Goal: Answer question/provide support: Share knowledge or assist other users

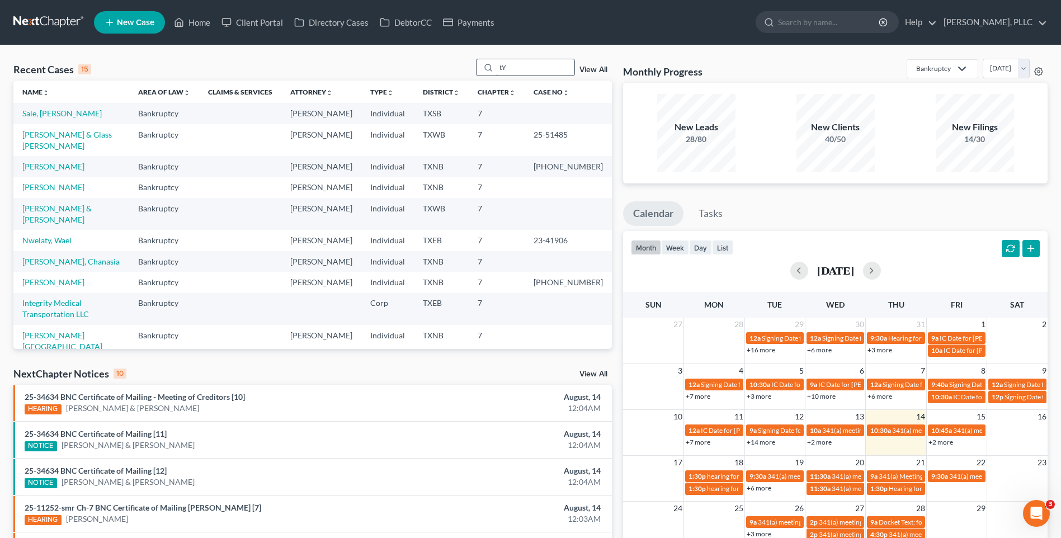
type input "t"
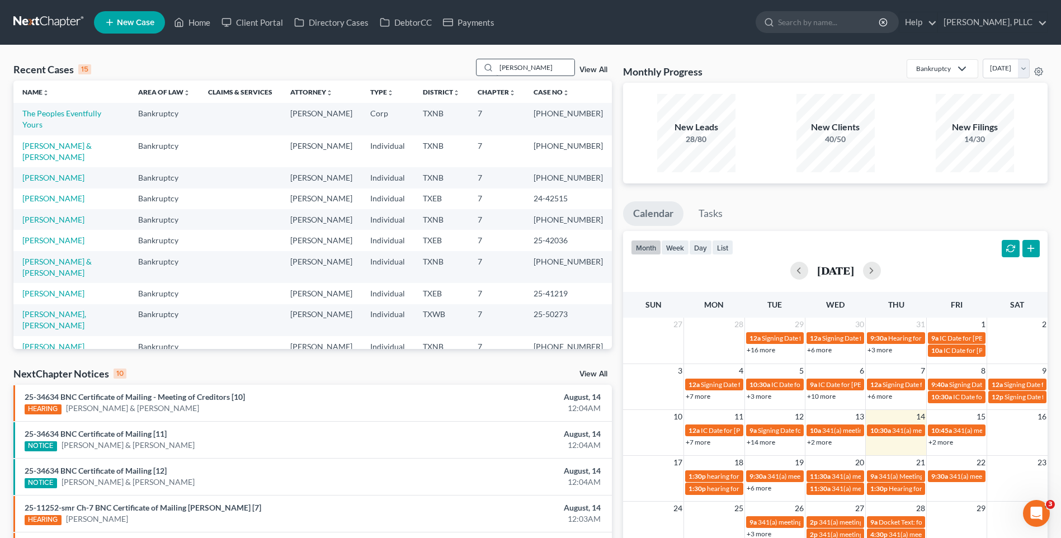
type input "Thyne"
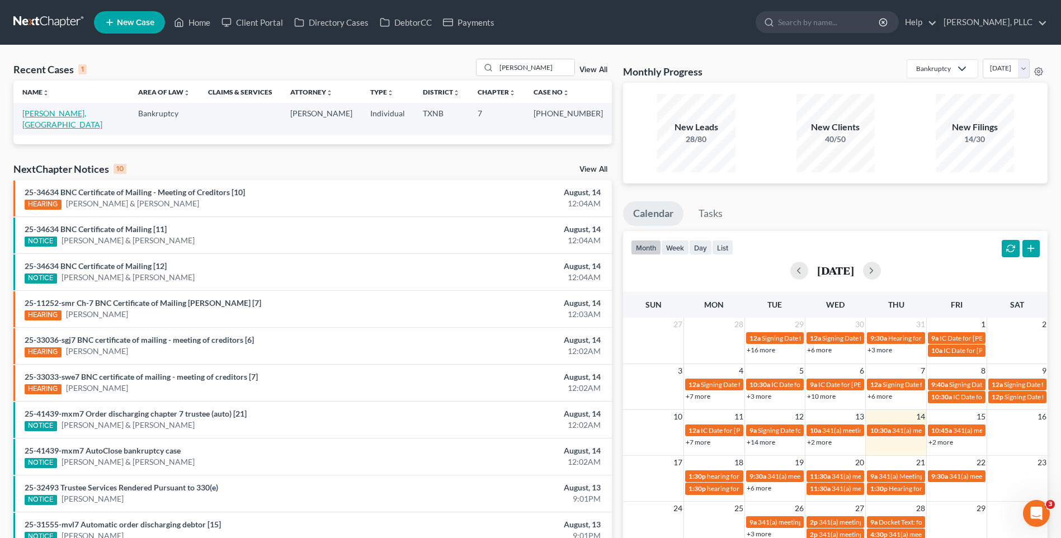
click at [51, 110] on link "Thyne, Salem" at bounding box center [62, 119] width 80 height 21
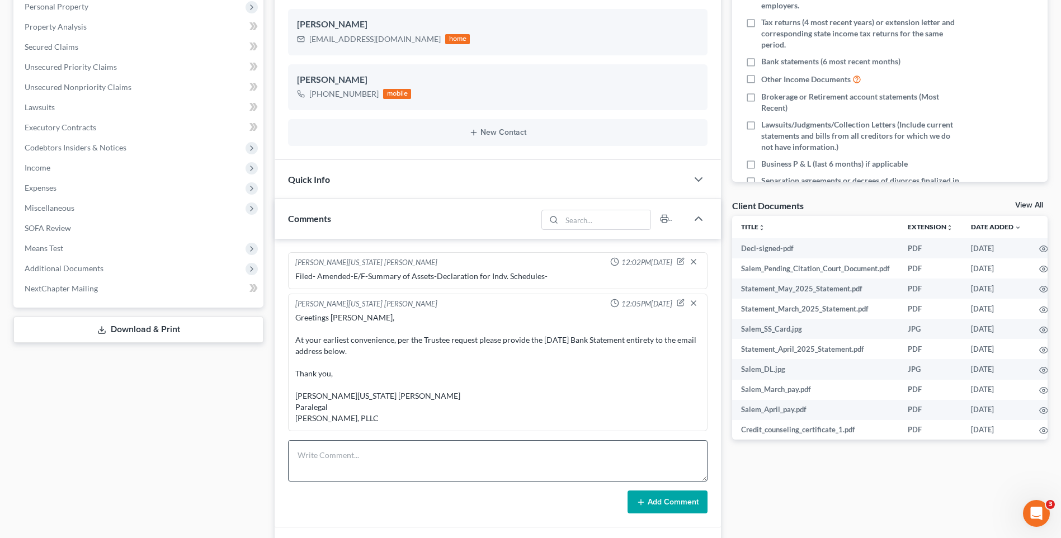
scroll to position [225, 0]
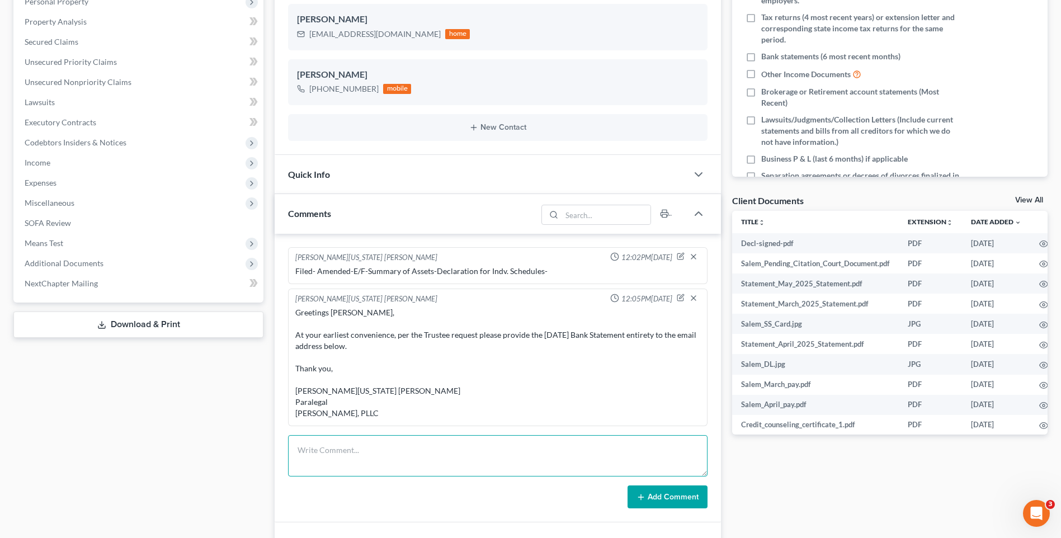
click at [336, 455] on textarea at bounding box center [498, 455] width 420 height 41
type textarea "Sent Trustee Vida- July 2025- Bank Statement-"
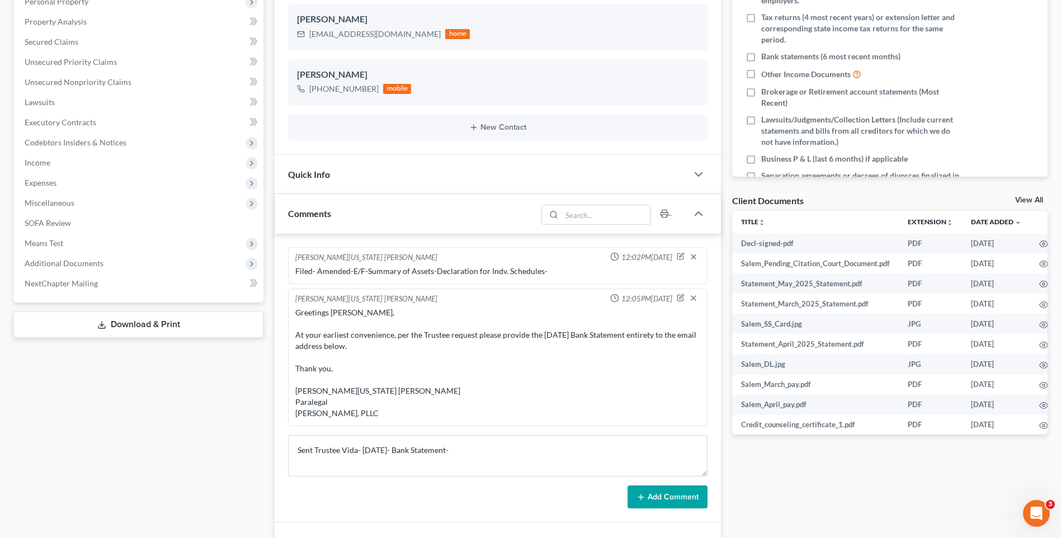
click at [560, 393] on div "Greetings Salem Thyne, At your earliest convenience, per the Trustee request pl…" at bounding box center [497, 363] width 405 height 112
click at [660, 495] on button "Add Comment" at bounding box center [668, 497] width 80 height 23
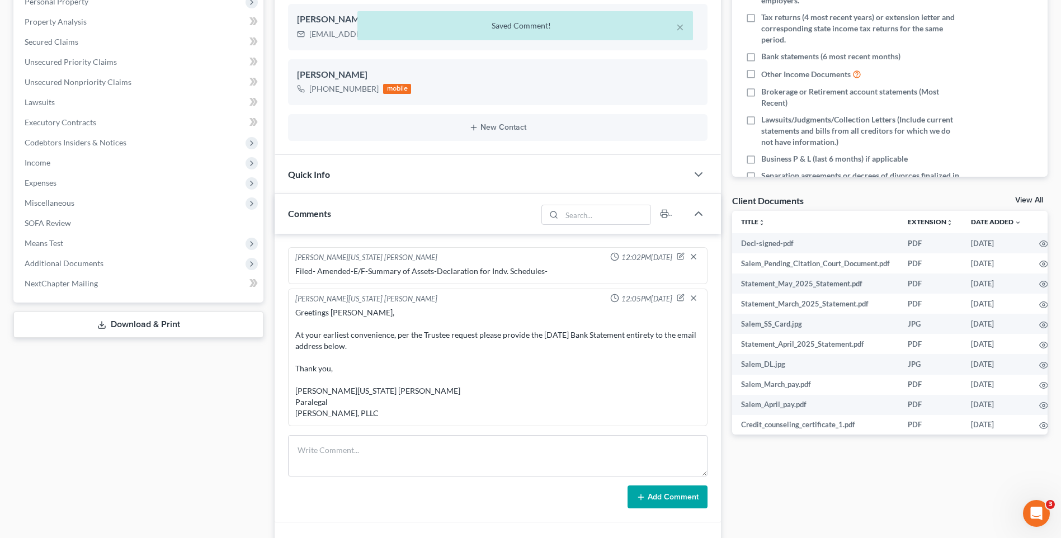
scroll to position [1571, 0]
